Goal: Find specific page/section: Find specific page/section

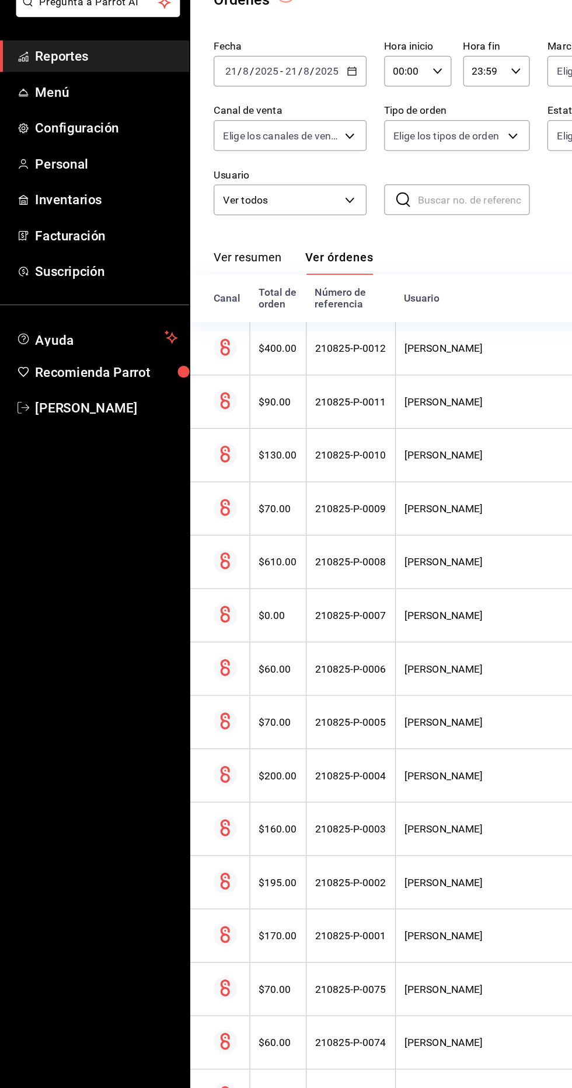
scroll to position [5, 0]
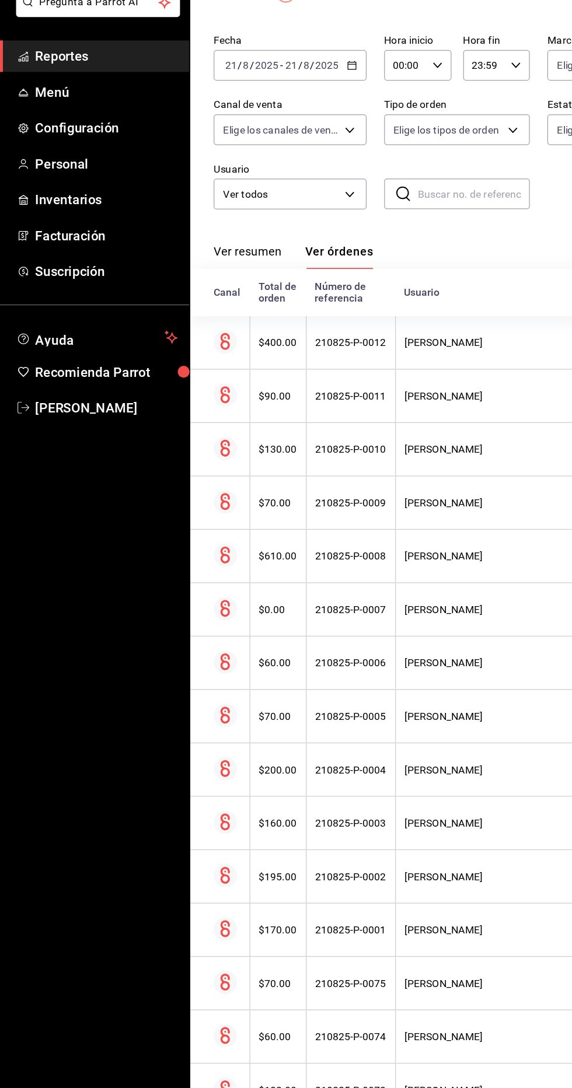
click at [103, 129] on span "Reportes" at bounding box center [85, 126] width 114 height 16
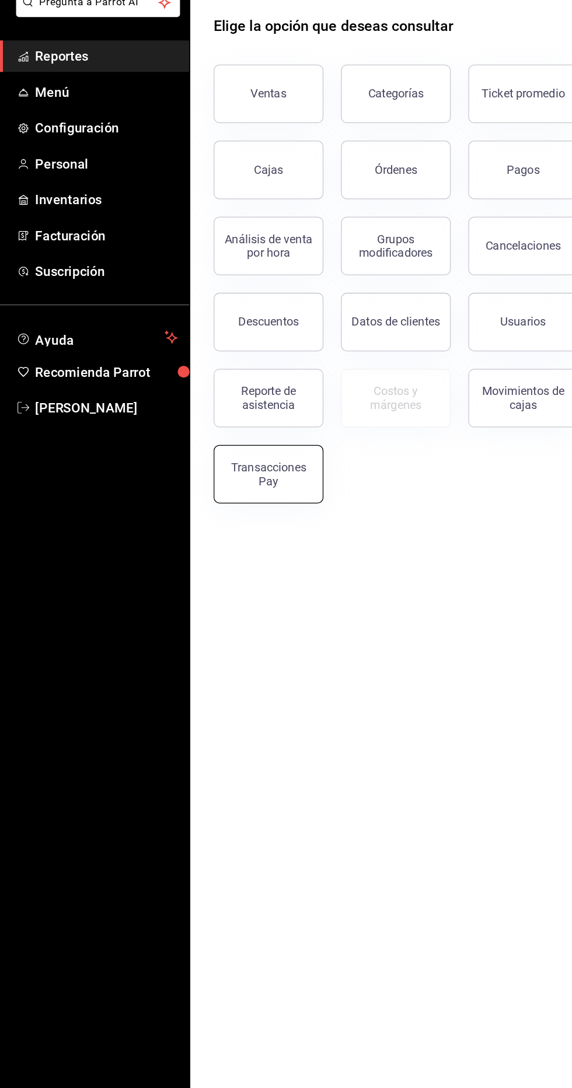
click at [226, 442] on button "Transacciones Pay" at bounding box center [214, 459] width 88 height 47
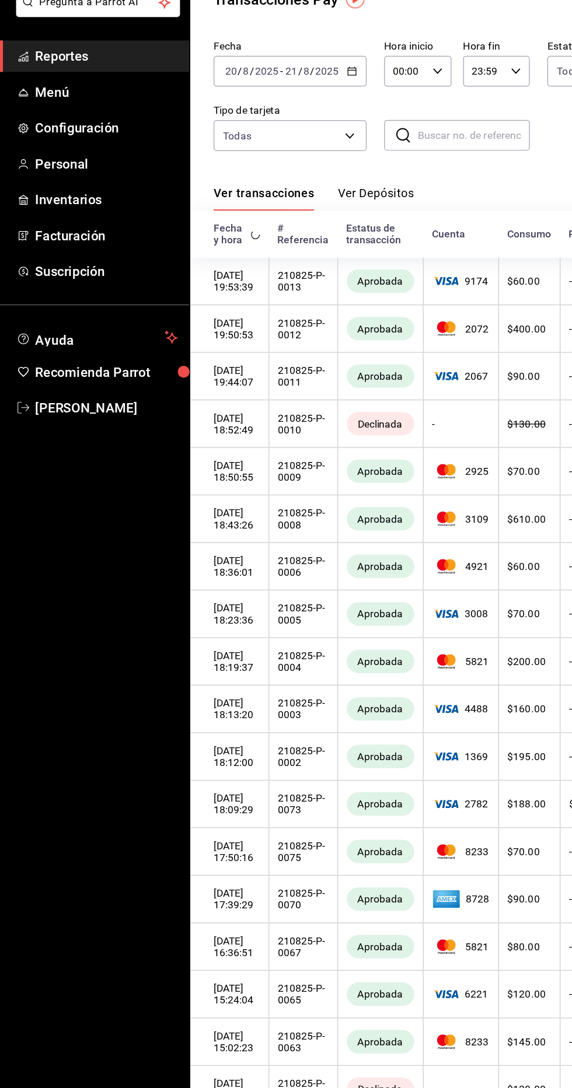
click at [280, 233] on button "Ver Depósitos" at bounding box center [300, 239] width 61 height 20
